Goal: Transaction & Acquisition: Obtain resource

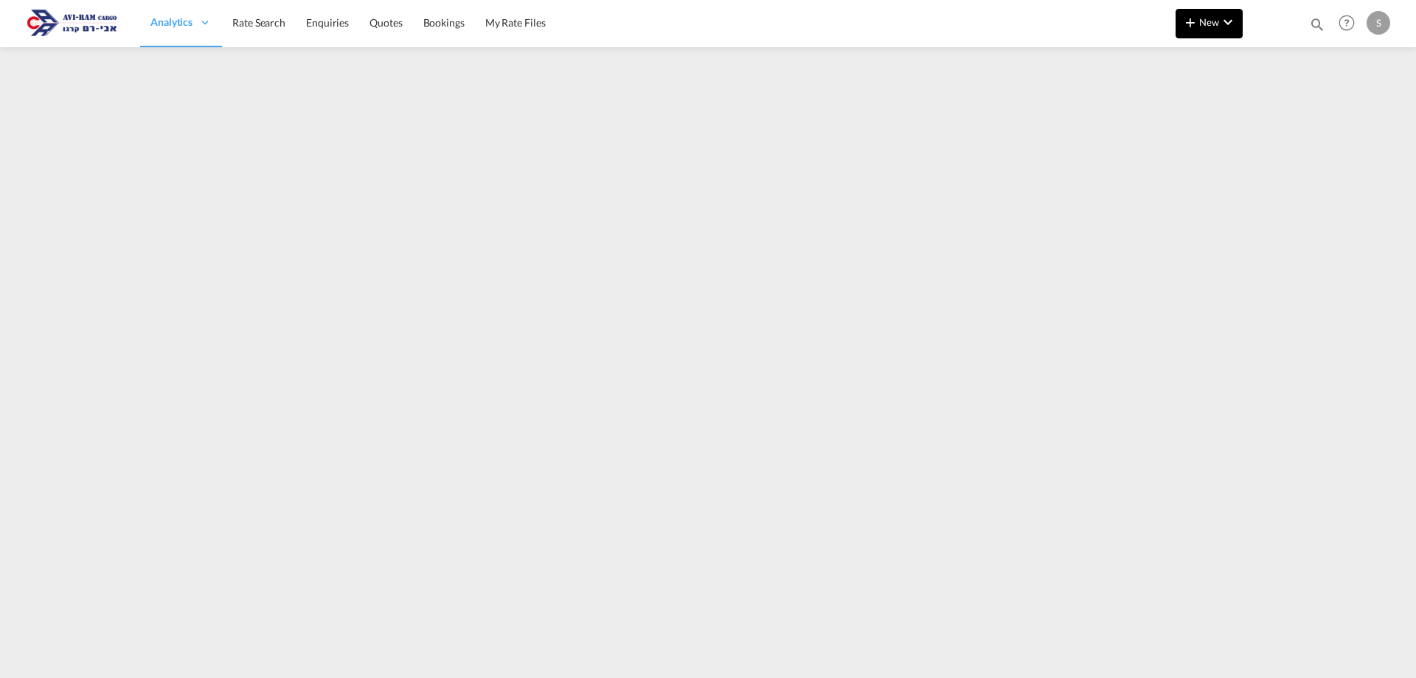
click at [1198, 26] on md-icon "icon-plus 400-fg" at bounding box center [1191, 22] width 18 height 18
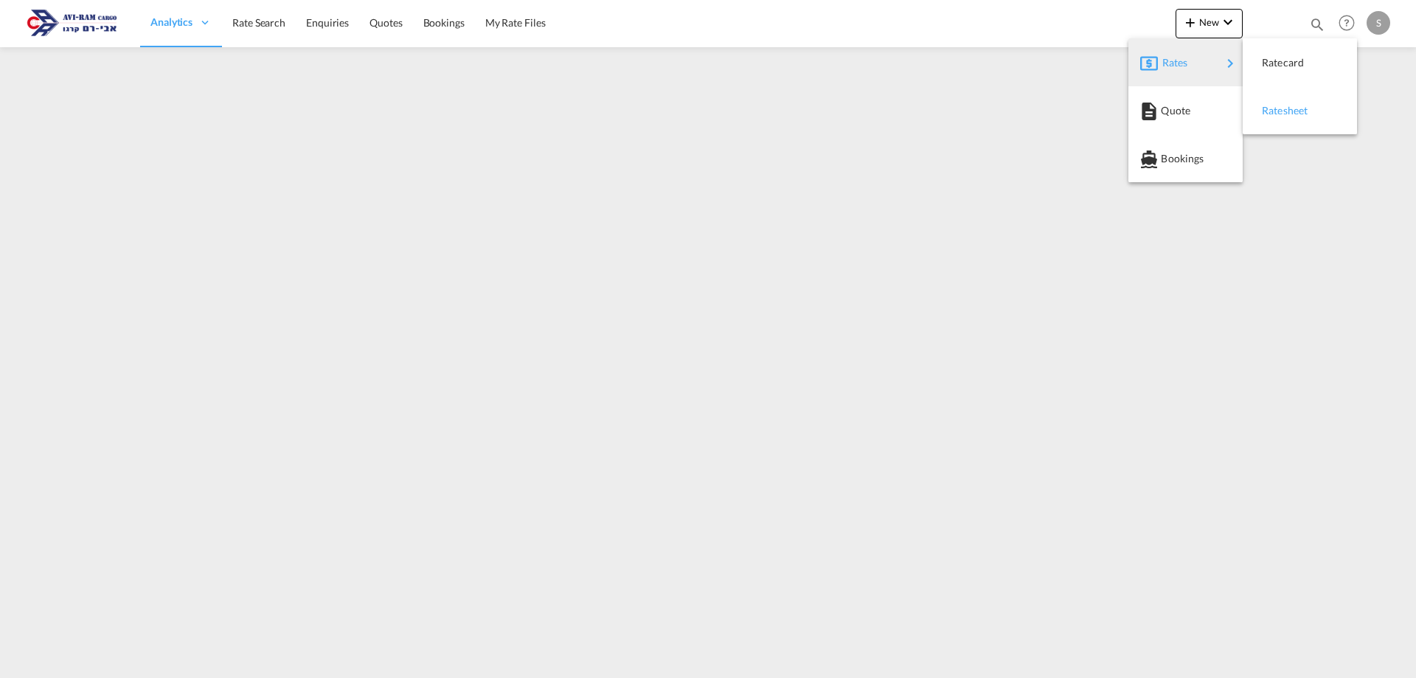
click at [1281, 100] on div "Ratesheet" at bounding box center [1289, 110] width 55 height 37
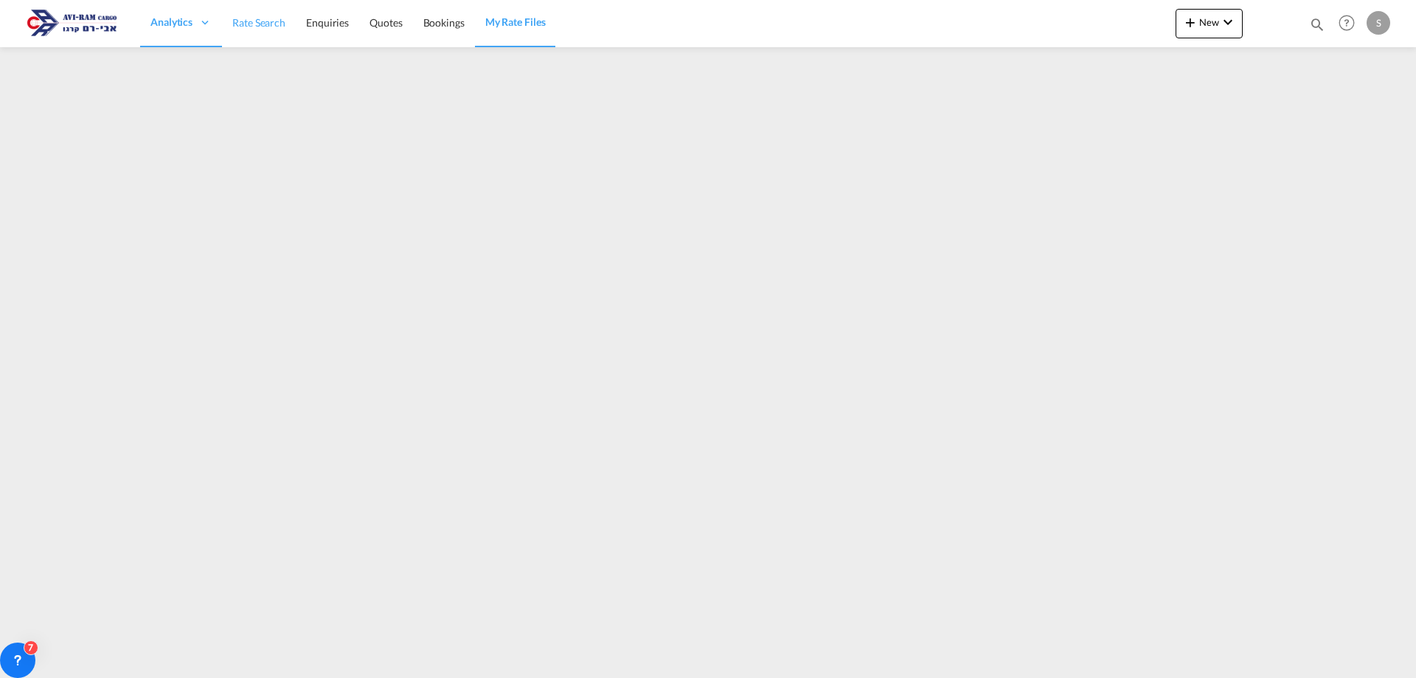
click at [257, 17] on span "Rate Search" at bounding box center [258, 22] width 53 height 15
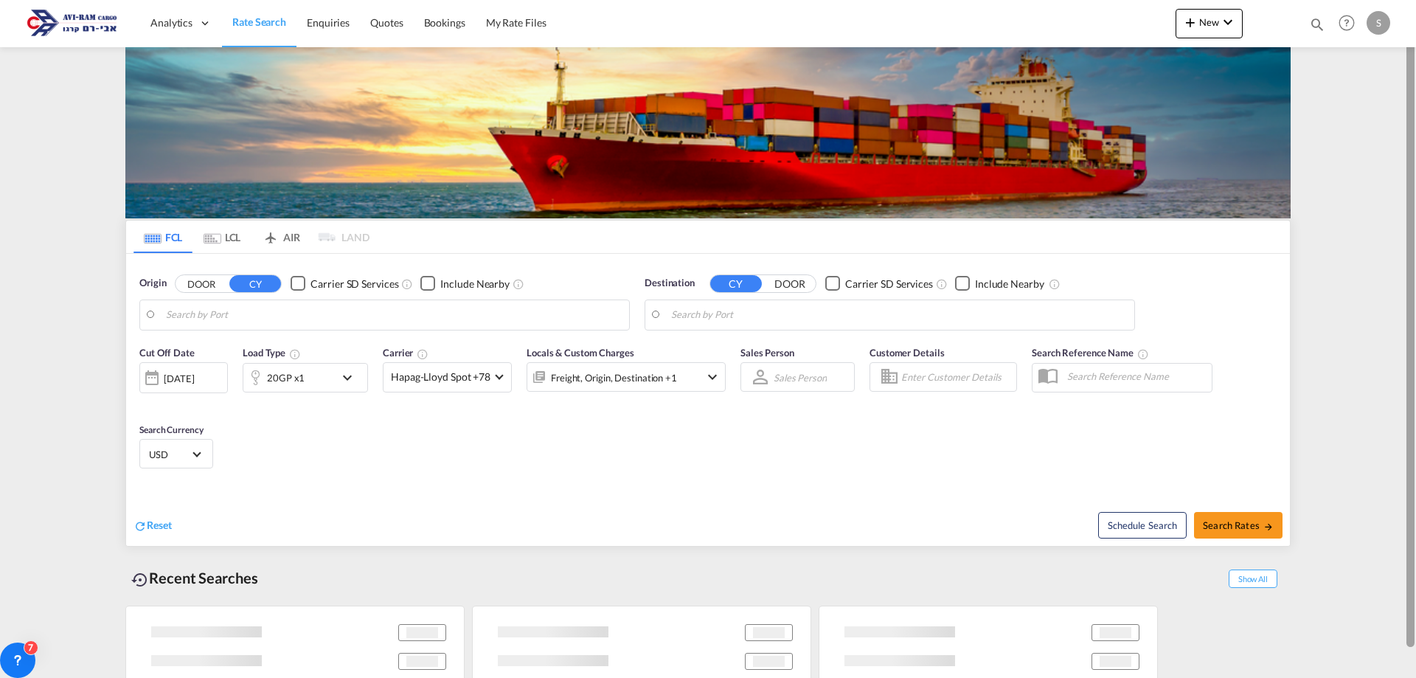
type input "Piraeus, GRPIR"
type input "Ashdod, ILASH"
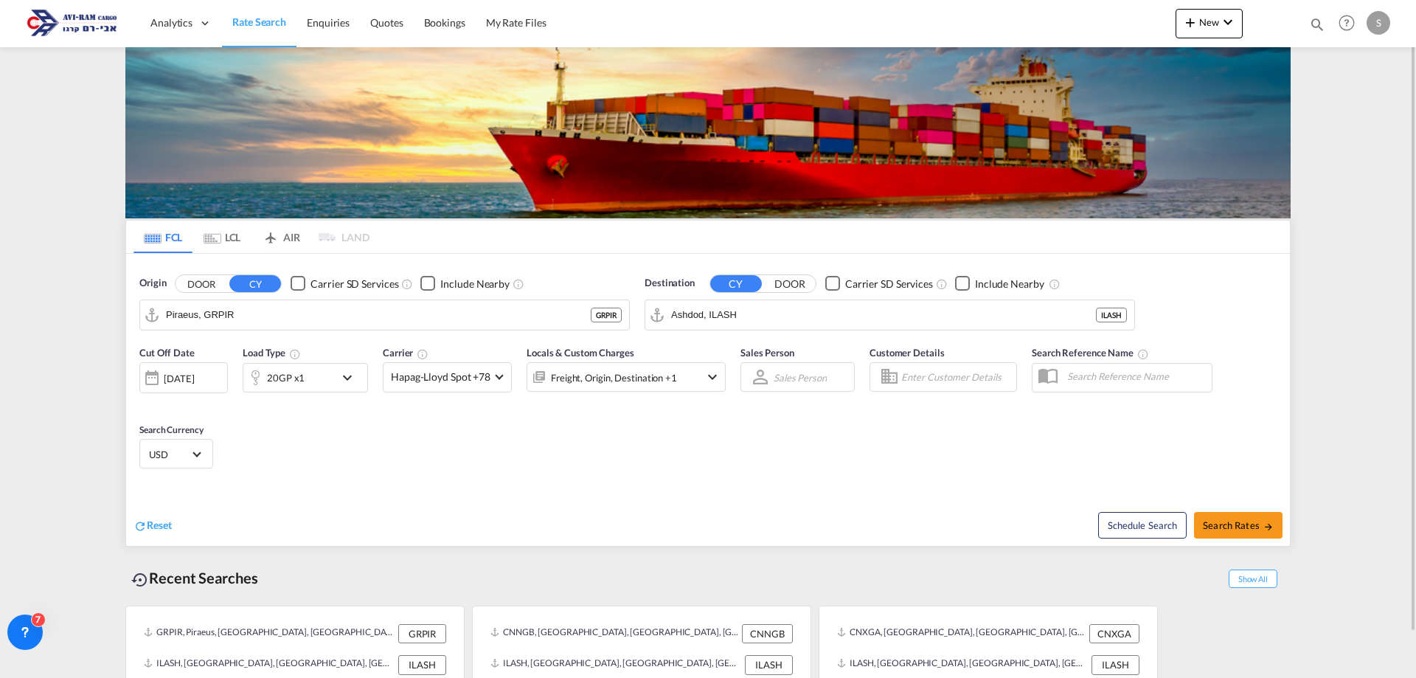
click at [235, 234] on md-tab-item "LCL" at bounding box center [222, 237] width 59 height 32
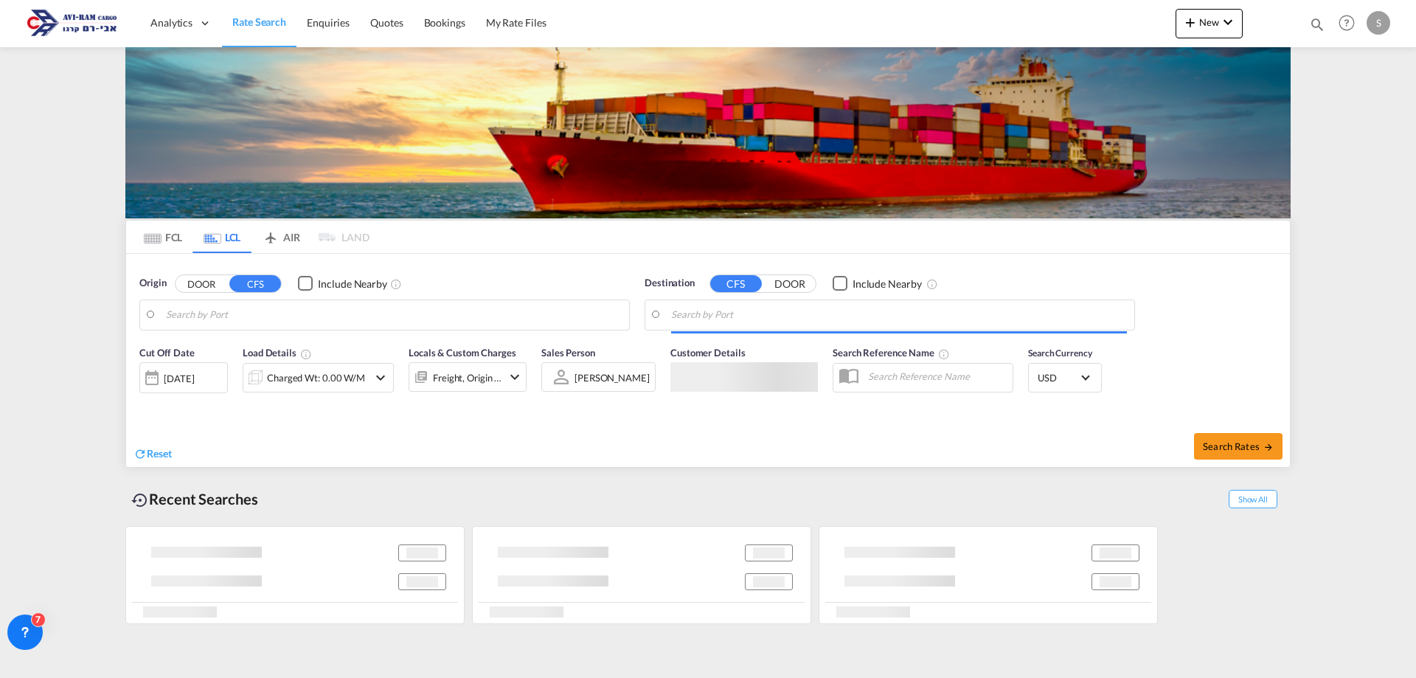
type input "[GEOGRAPHIC_DATA], [GEOGRAPHIC_DATA]"
type input "Ashdod, ILASH"
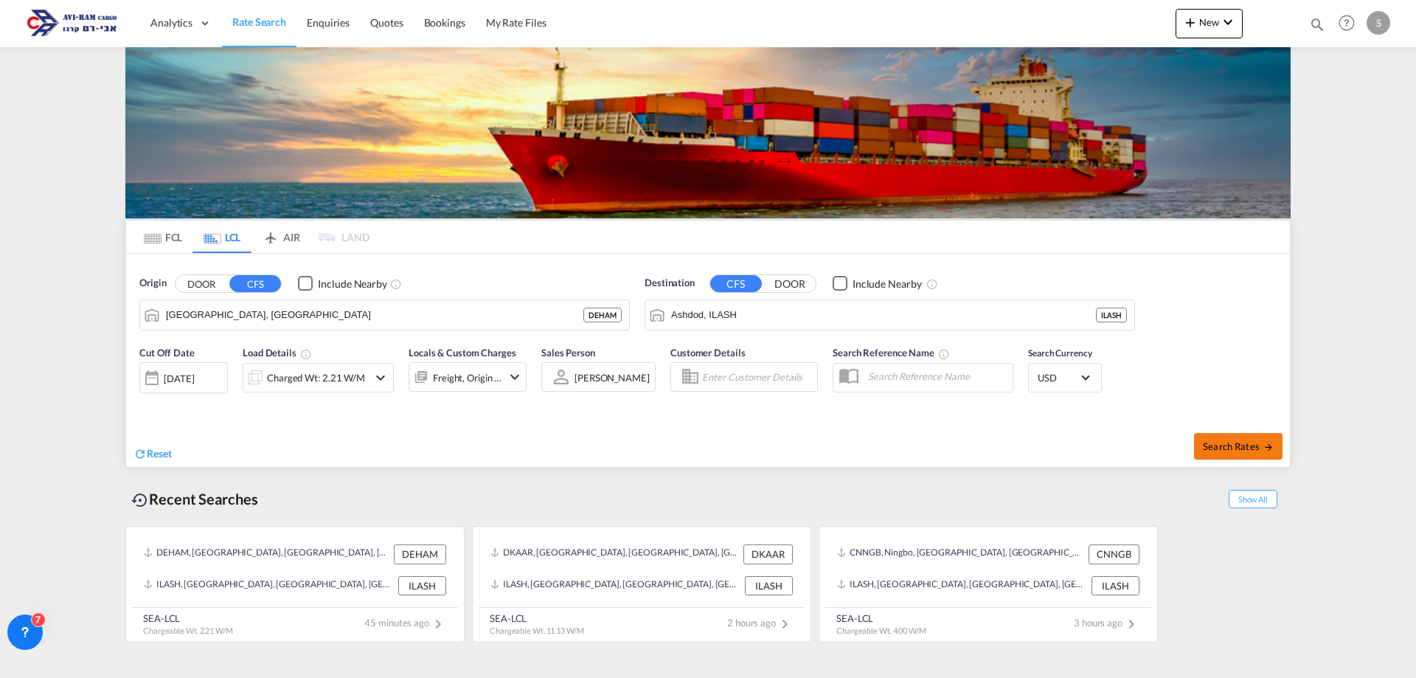
click at [1250, 448] on span "Search Rates" at bounding box center [1238, 446] width 71 height 12
type input "DEHAM to ILASH / [DATE]"
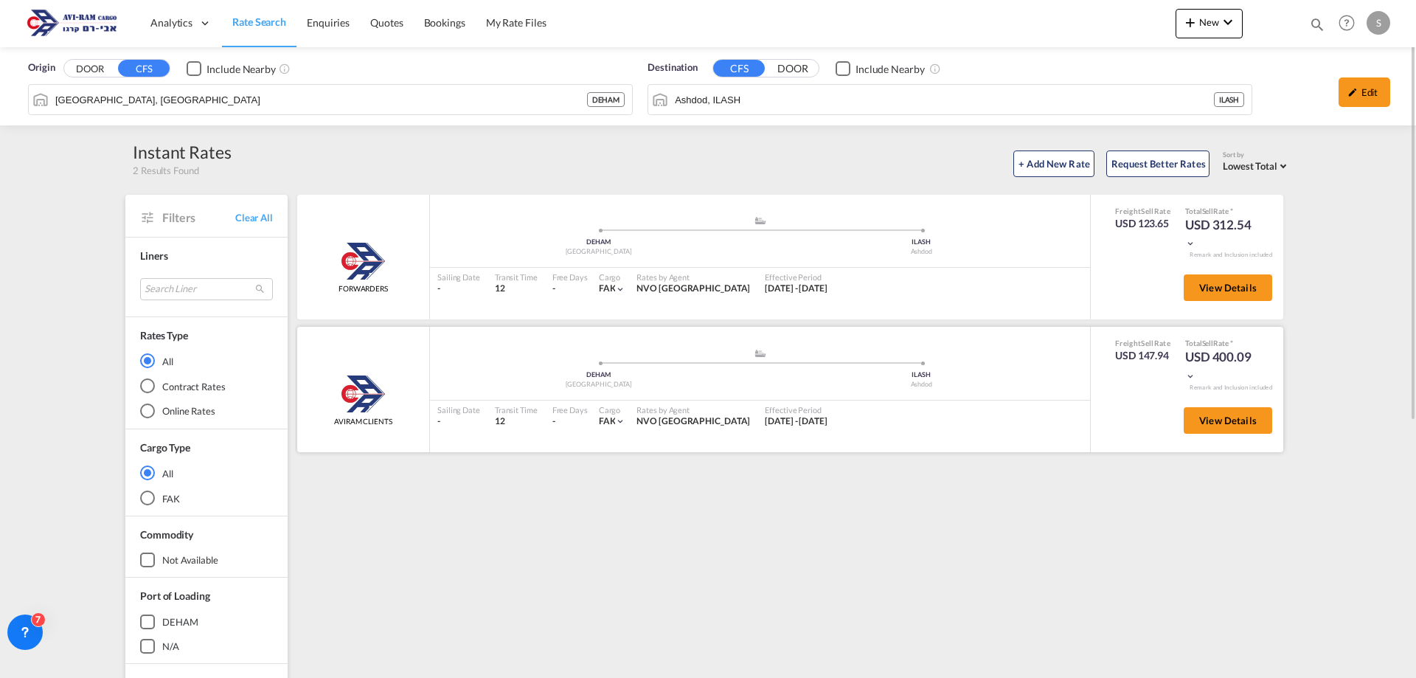
click at [1195, 378] on md-icon "icon-chevron-down" at bounding box center [1191, 376] width 10 height 10
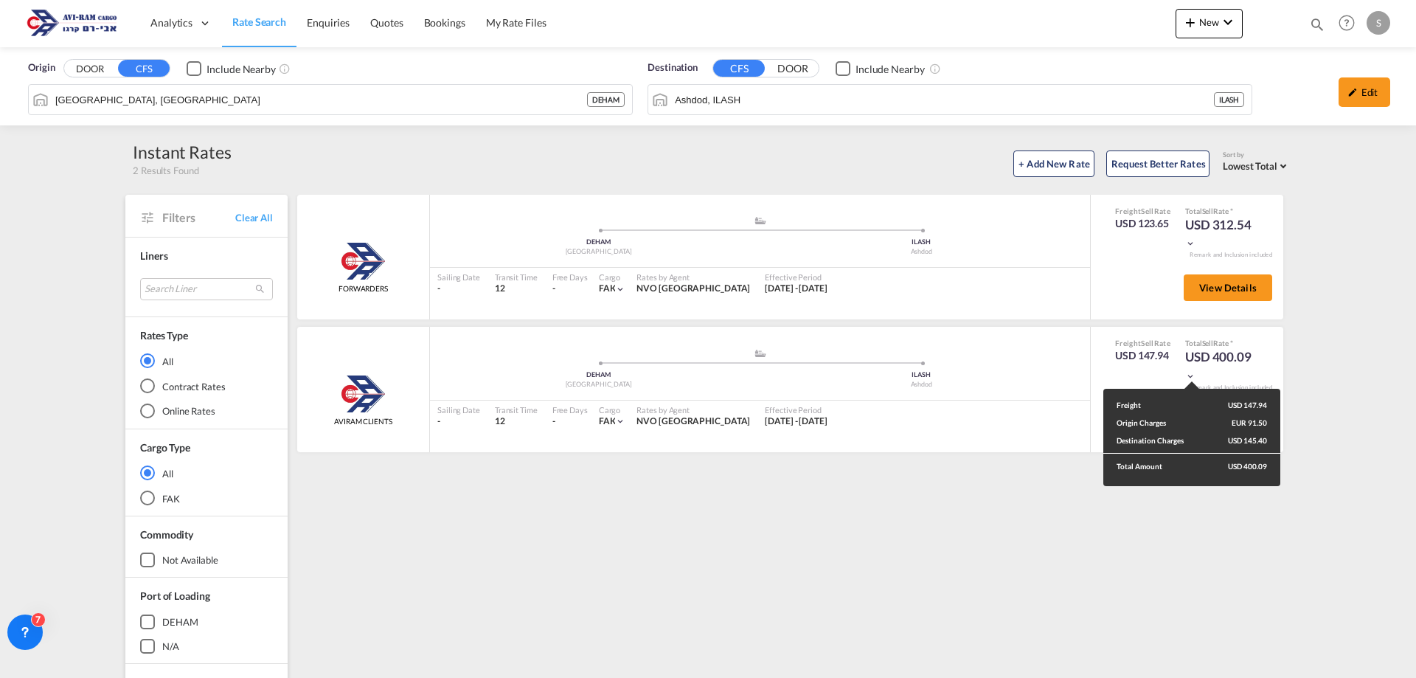
click at [230, 26] on div "Freight USD 147.94 Origin Charges EUR 91.50 Destination Charges USD 145.40 Tota…" at bounding box center [708, 339] width 1416 height 678
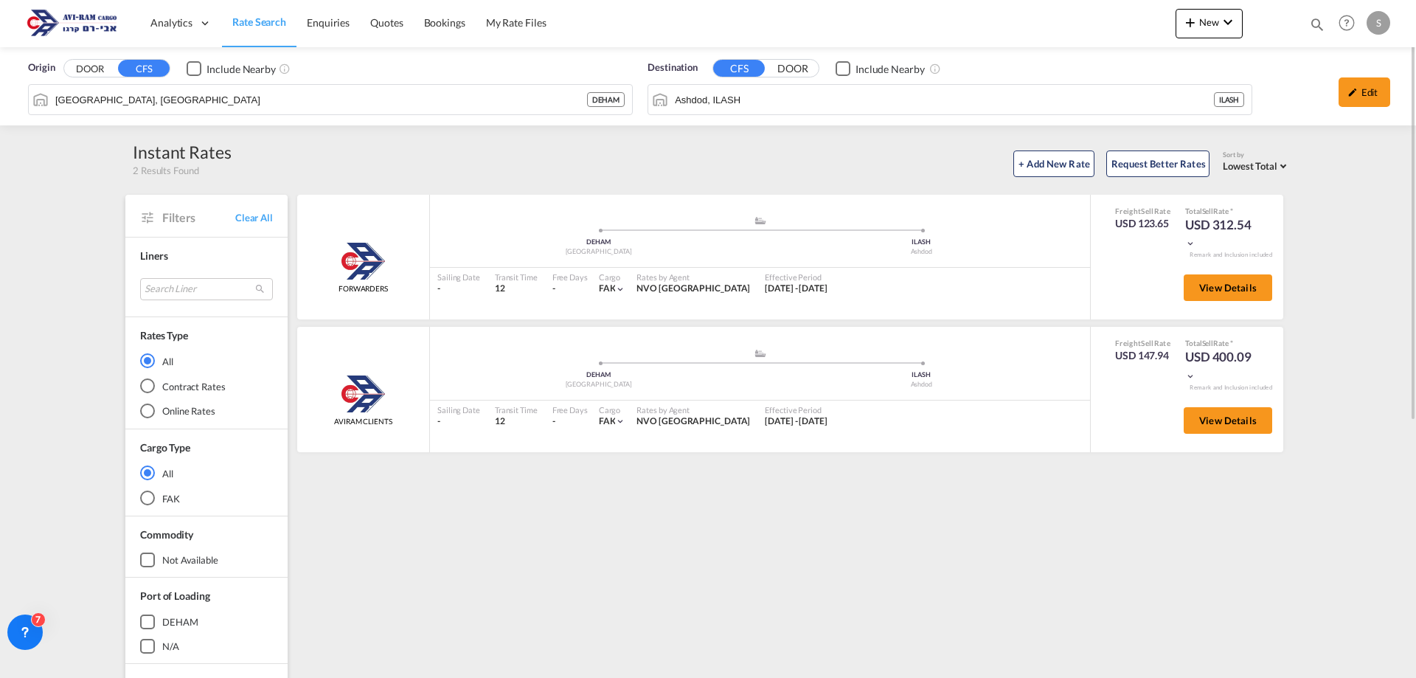
click at [243, 26] on span "Rate Search" at bounding box center [259, 21] width 54 height 13
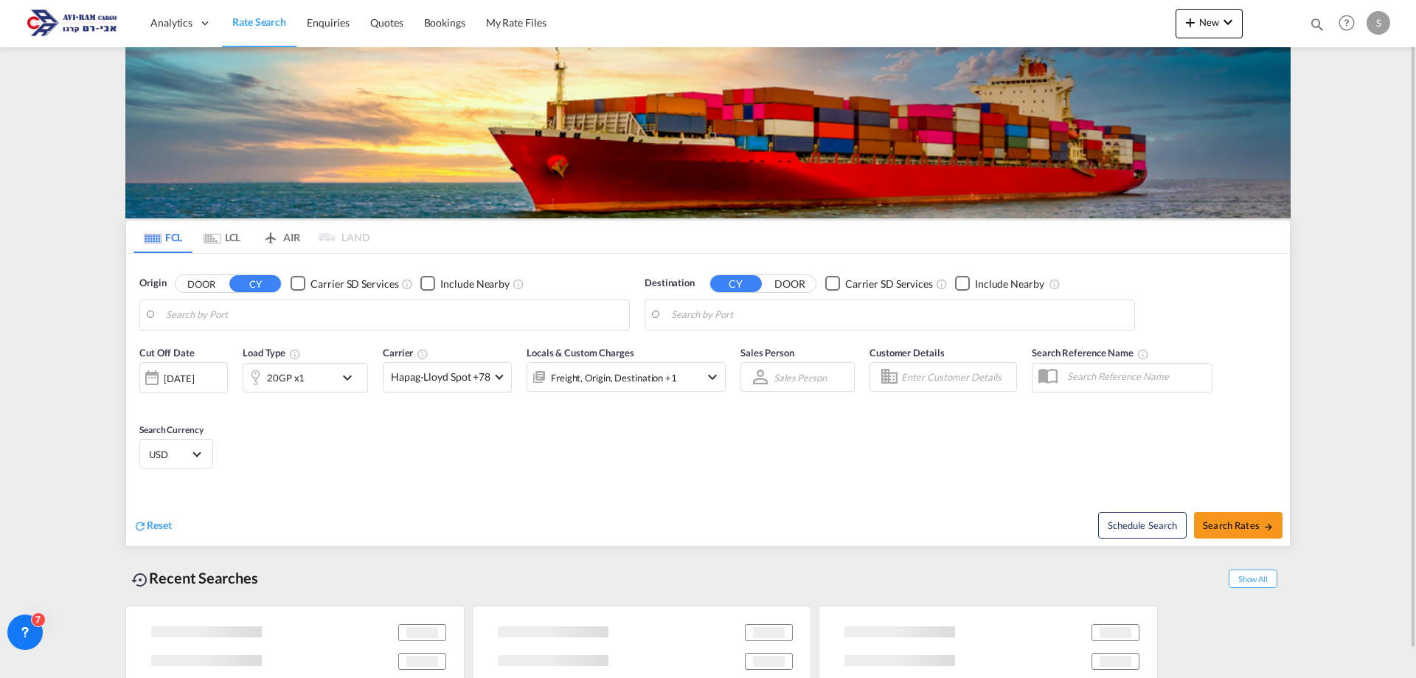
type input "Piraeus, GRPIR"
type input "Ashdod, ILASH"
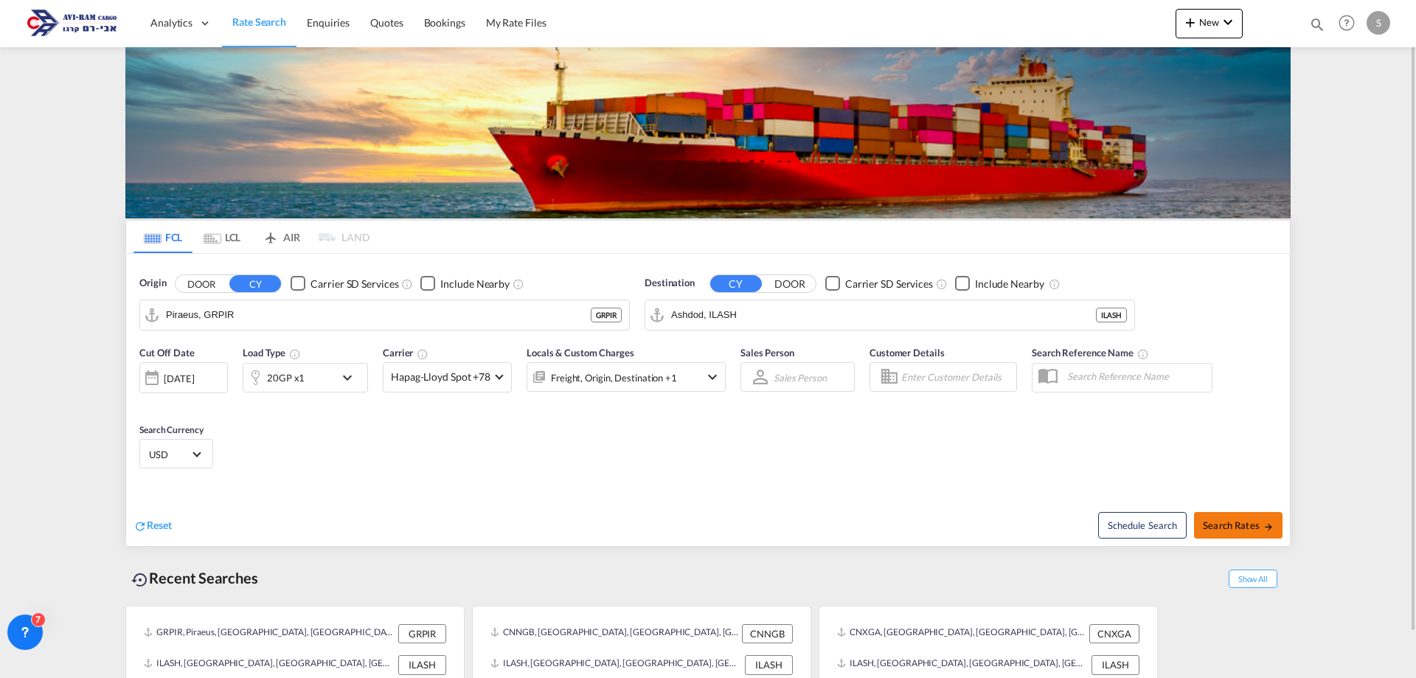
click at [1239, 526] on span "Search Rates" at bounding box center [1238, 525] width 71 height 12
type input "GRPIR to ILASH / [DATE]"
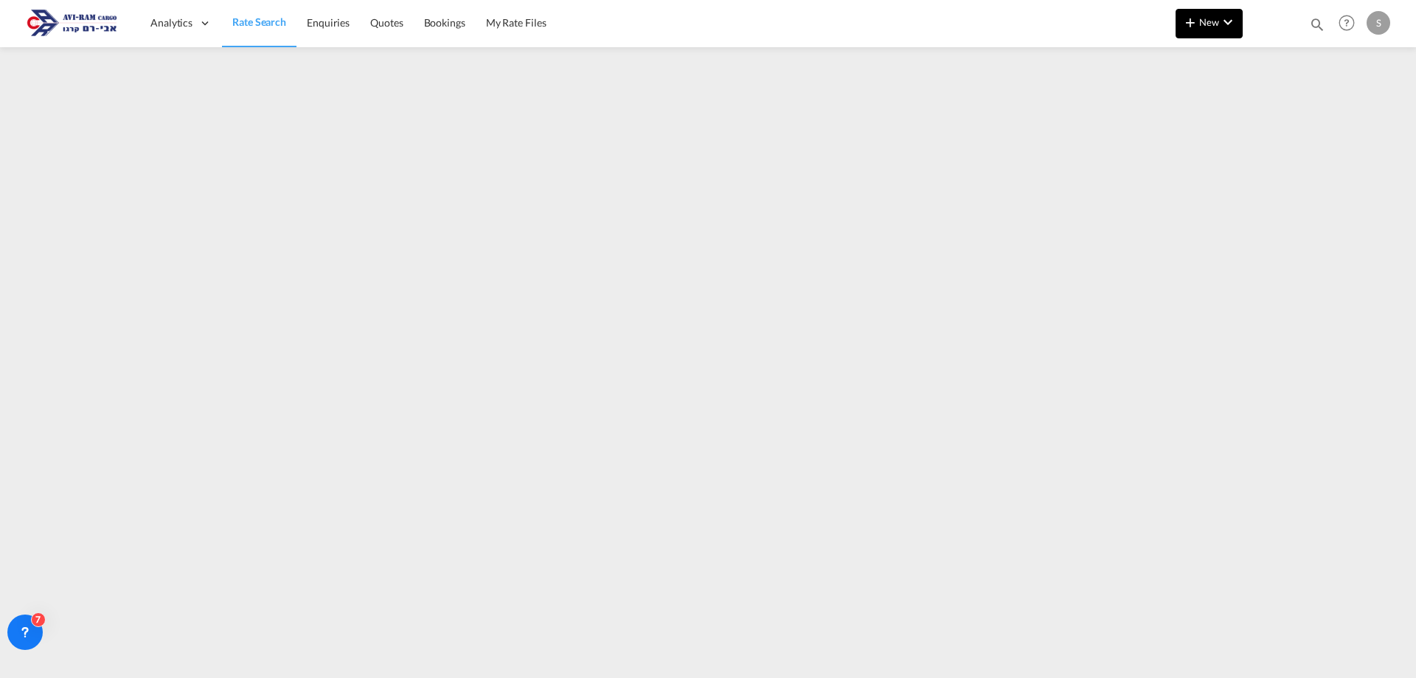
click at [1186, 24] on md-icon "icon-plus 400-fg" at bounding box center [1191, 22] width 18 height 18
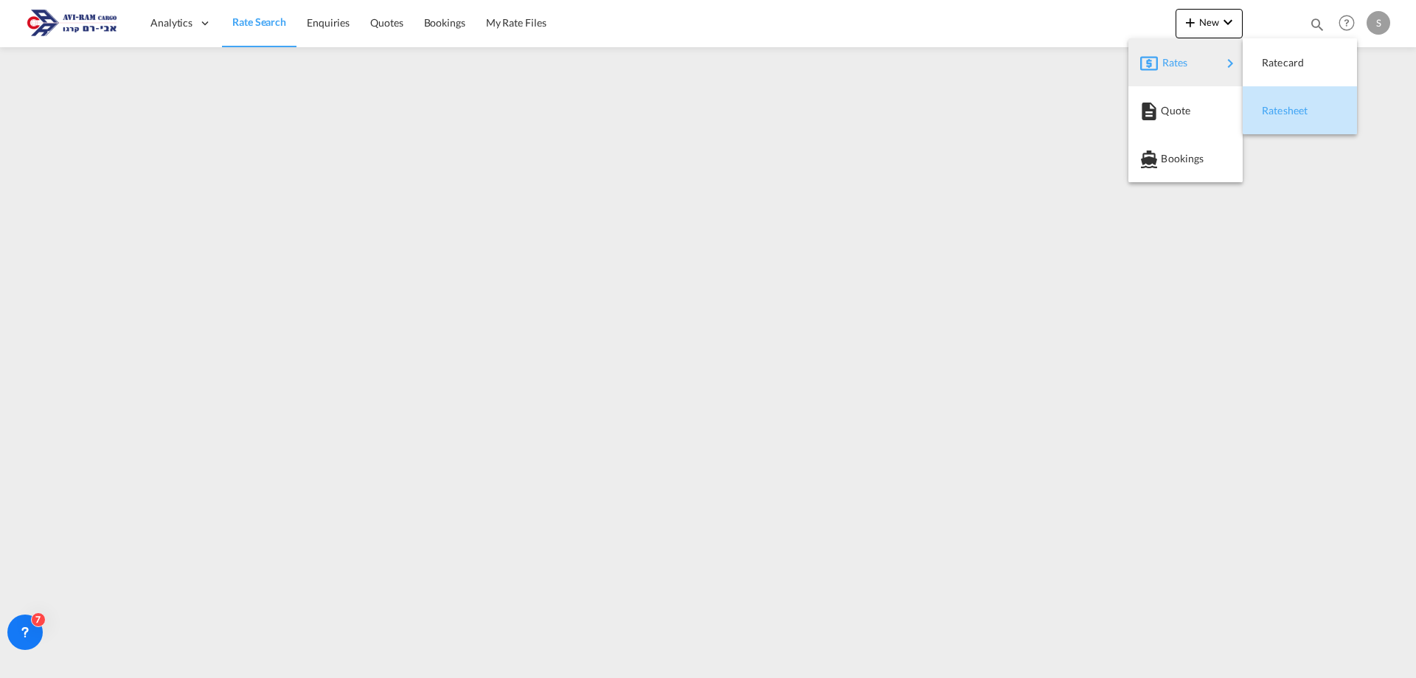
click at [1279, 106] on span "Ratesheet" at bounding box center [1270, 111] width 16 height 30
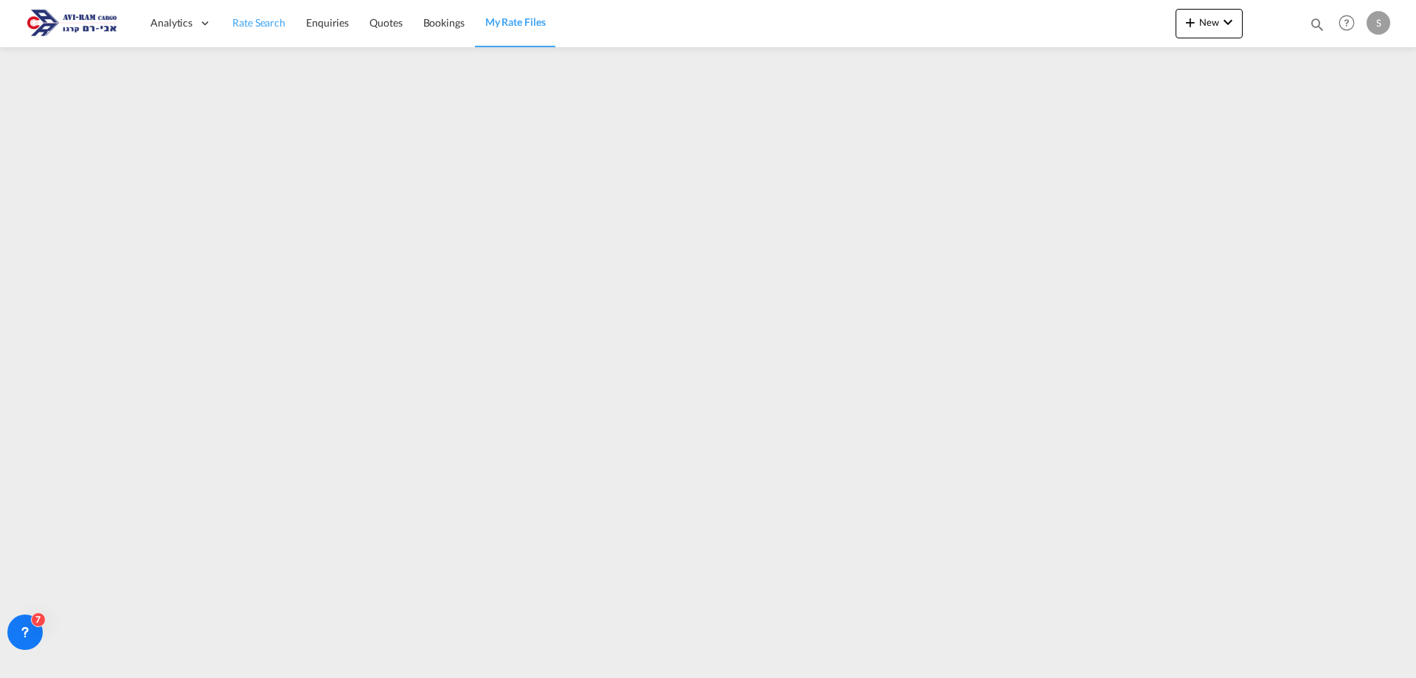
drag, startPoint x: 249, startPoint y: 23, endPoint x: 280, endPoint y: 46, distance: 39.0
click at [249, 23] on span "Rate Search" at bounding box center [258, 22] width 53 height 13
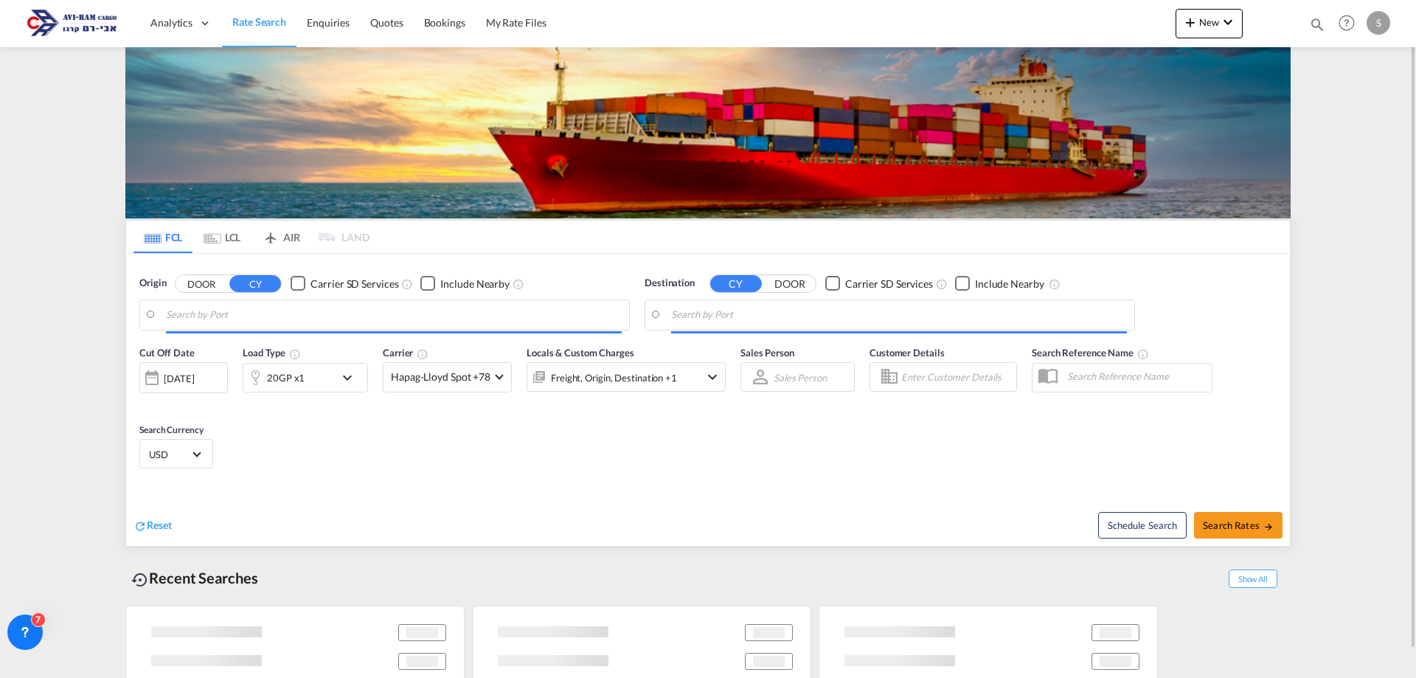
type input "Piraeus, GRPIR"
type input "Ashdod, ILASH"
